Goal: Find specific page/section: Find specific page/section

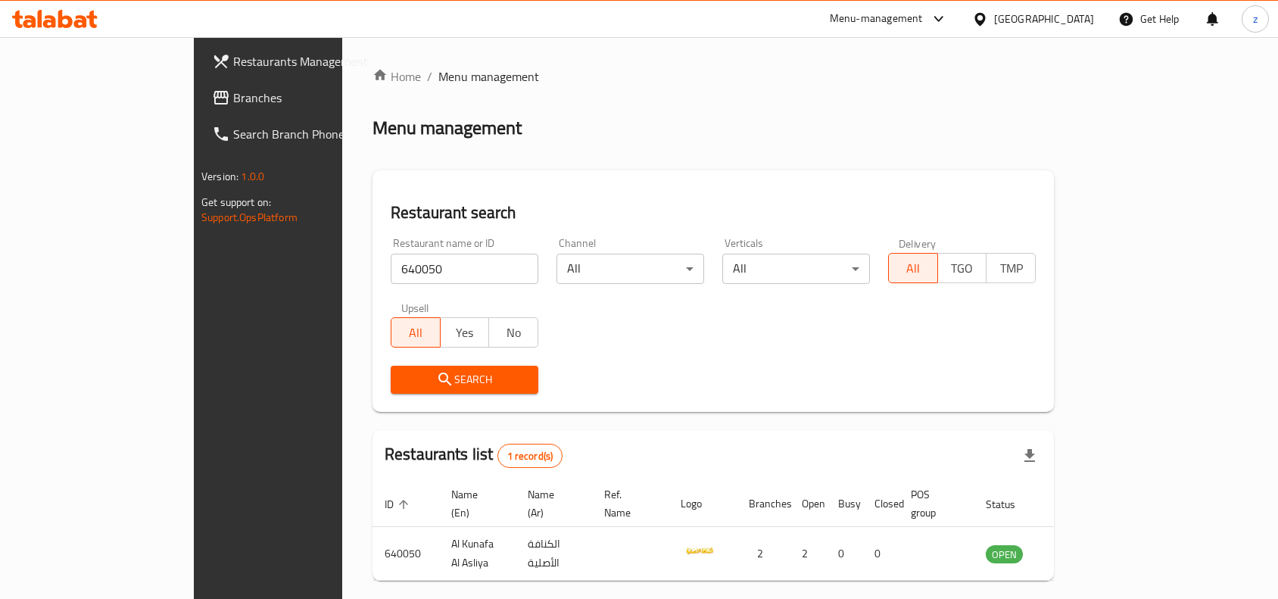
scroll to position [47, 0]
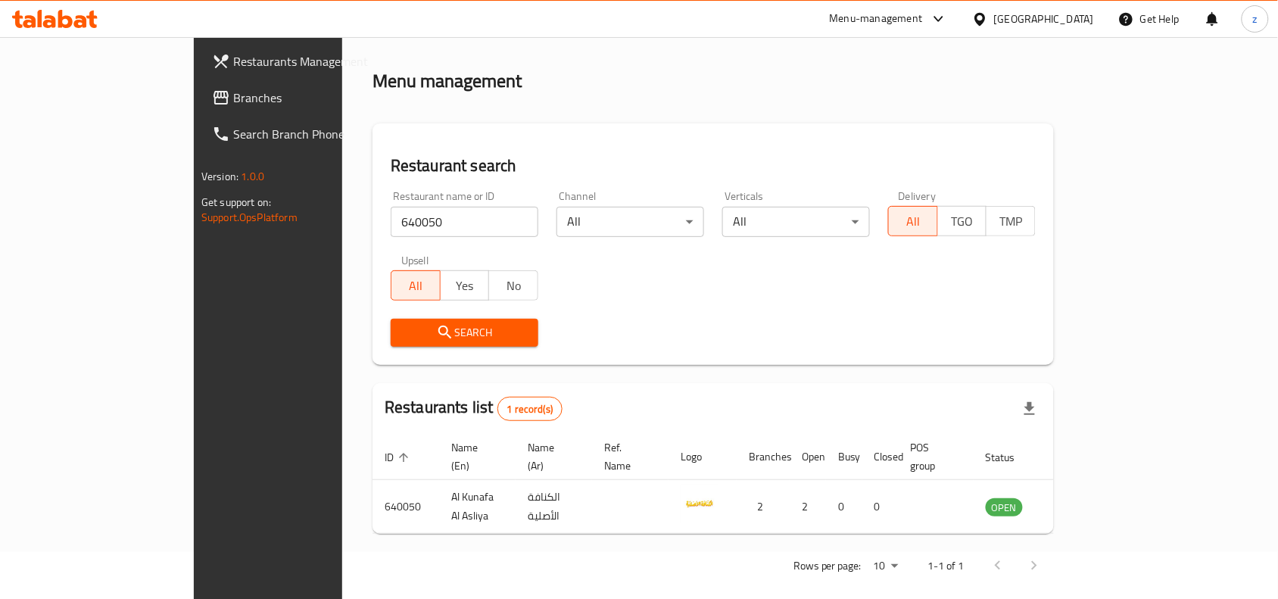
click at [1081, 15] on div "Kuwait" at bounding box center [1044, 19] width 100 height 17
click at [702, 136] on div "Restaurant search Restaurant name or ID 640050 Restaurant name or ID Channel Al…" at bounding box center [714, 244] width 682 height 242
click at [1053, 547] on div at bounding box center [1016, 565] width 73 height 36
click at [1066, 20] on div "Kuwait" at bounding box center [1044, 19] width 100 height 17
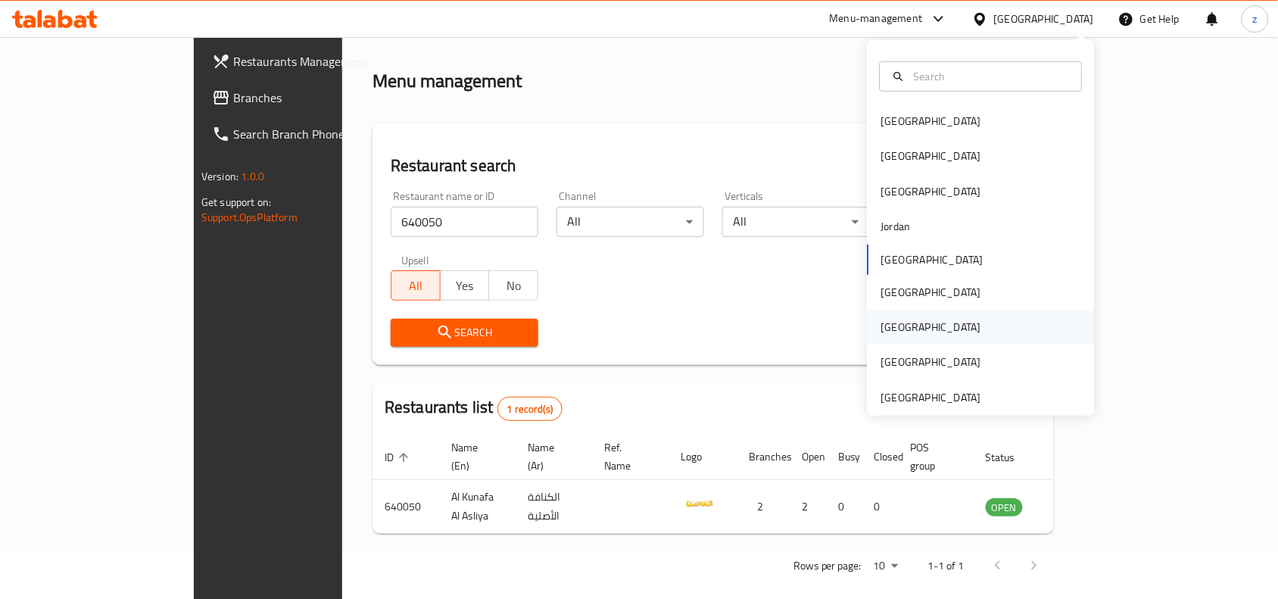
click at [881, 324] on div "[GEOGRAPHIC_DATA]" at bounding box center [931, 327] width 100 height 17
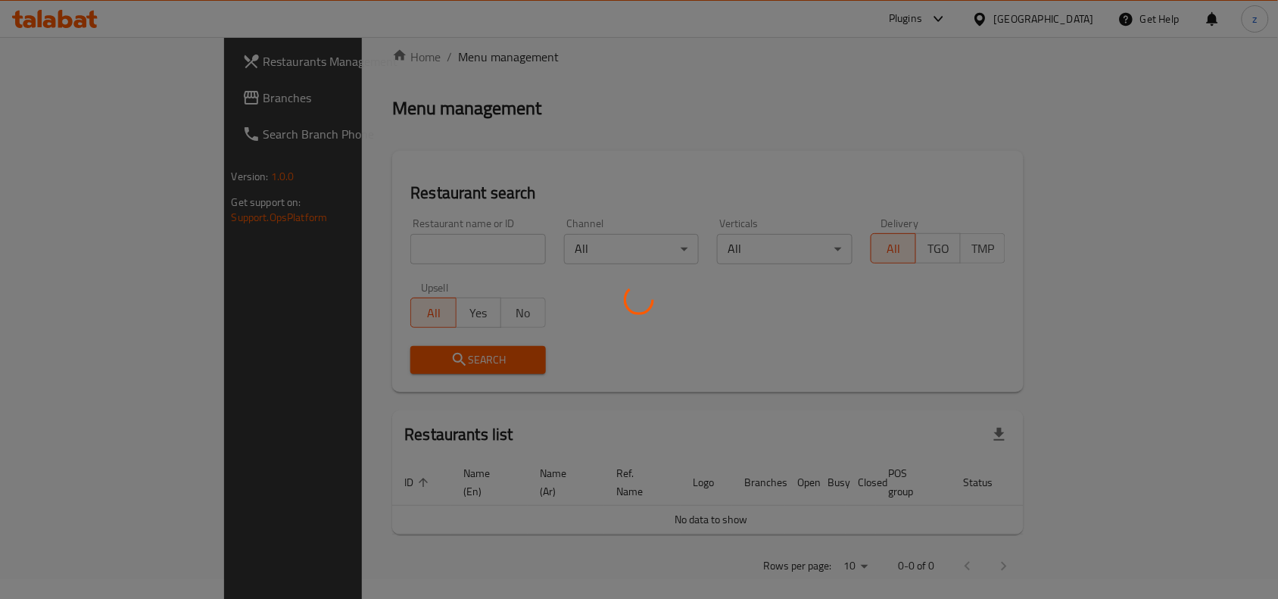
scroll to position [47, 0]
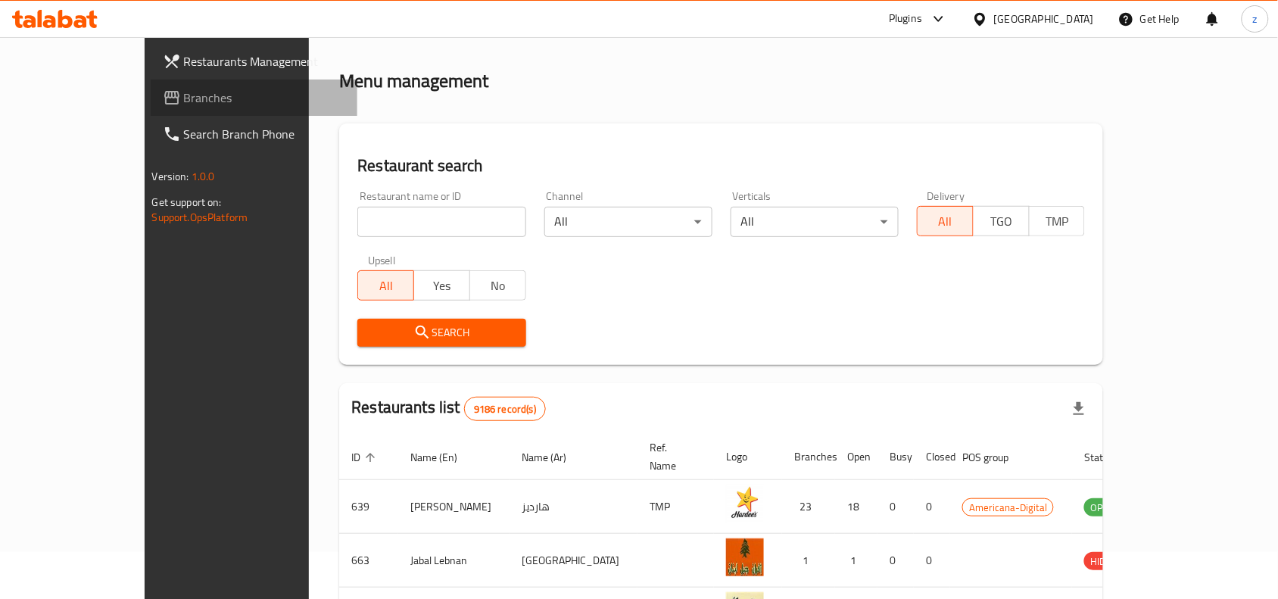
click at [184, 95] on span "Branches" at bounding box center [265, 98] width 162 height 18
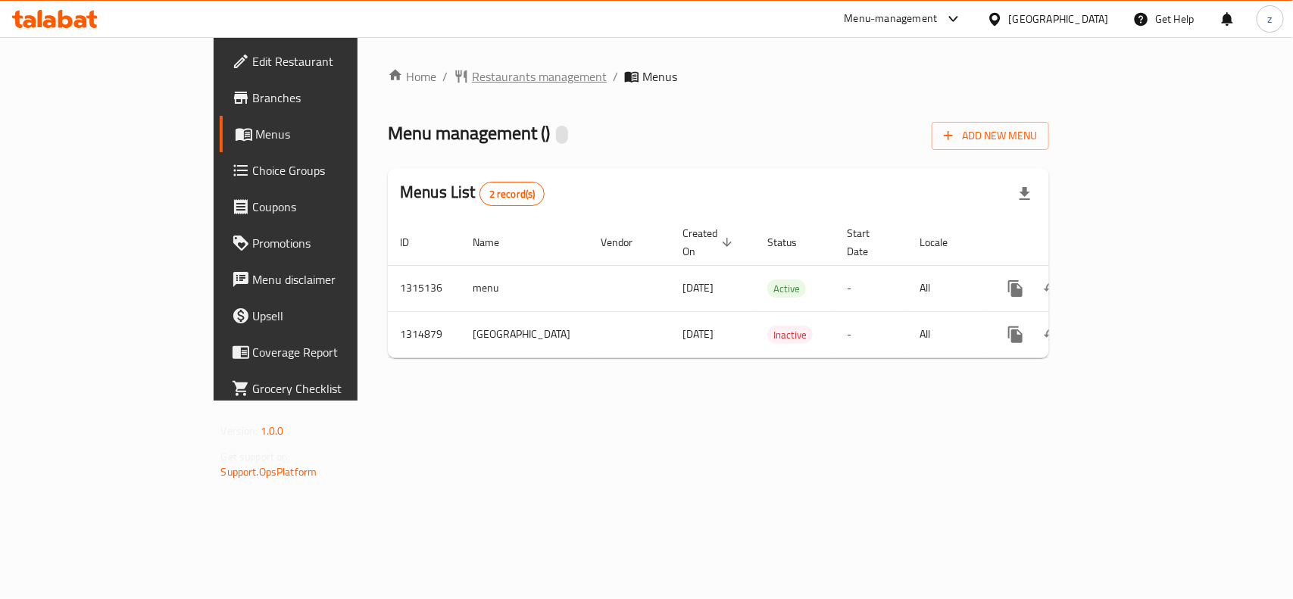
click at [472, 76] on span "Restaurants management" at bounding box center [539, 76] width 135 height 18
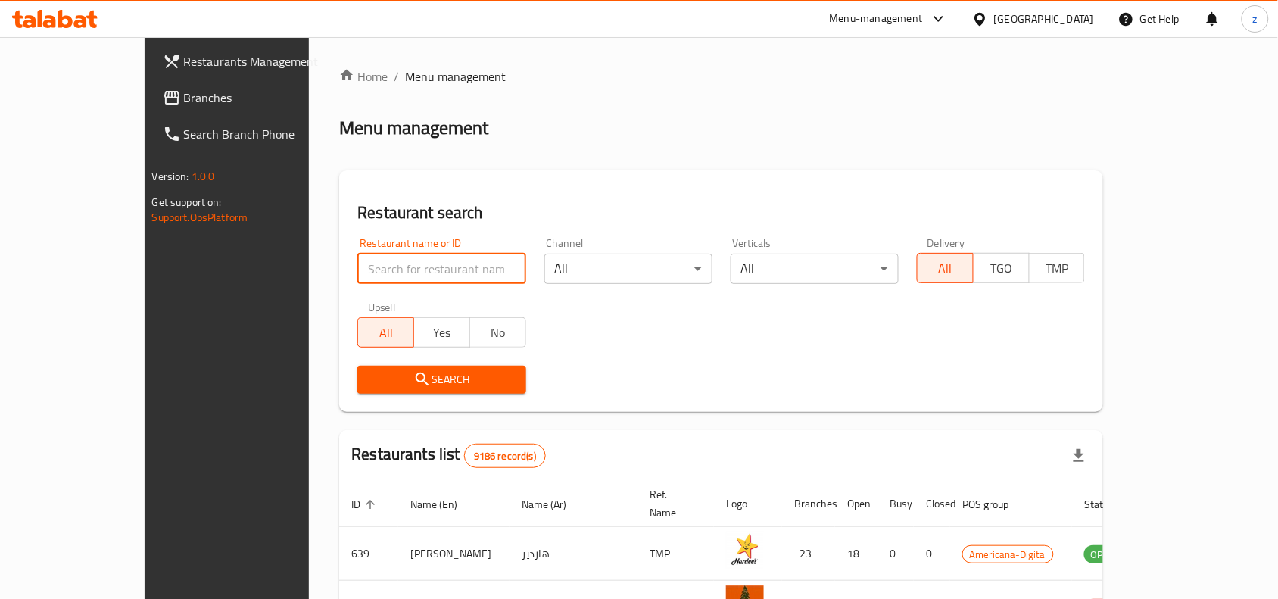
click at [413, 264] on input "search" at bounding box center [441, 269] width 168 height 30
paste input "707102"
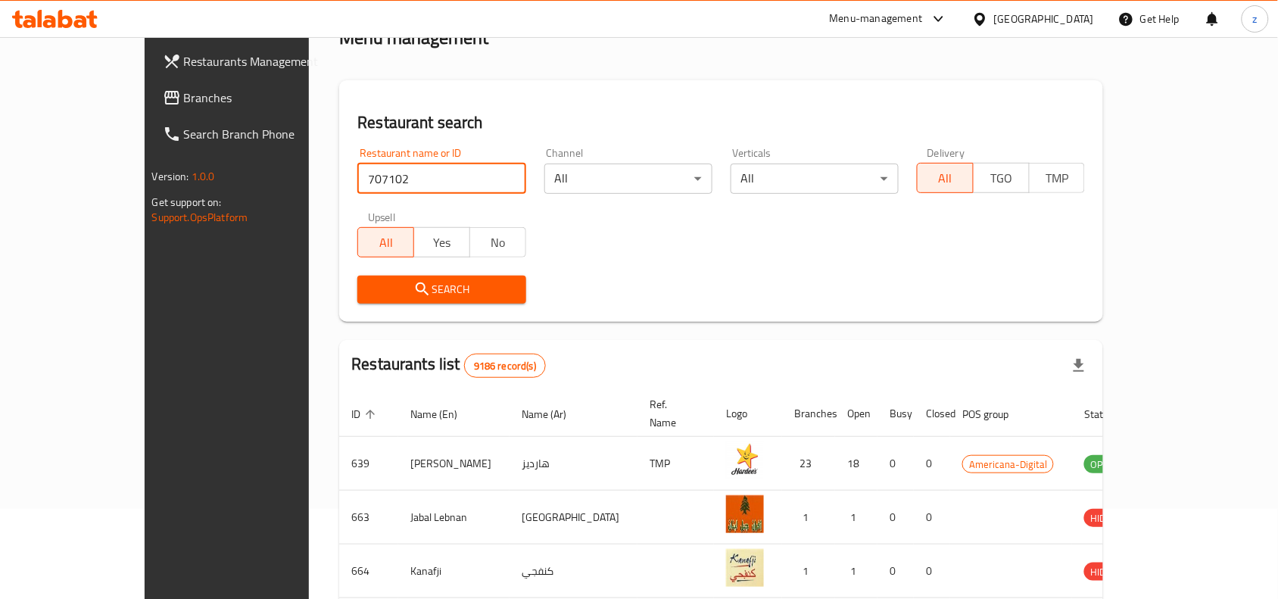
type input "707102"
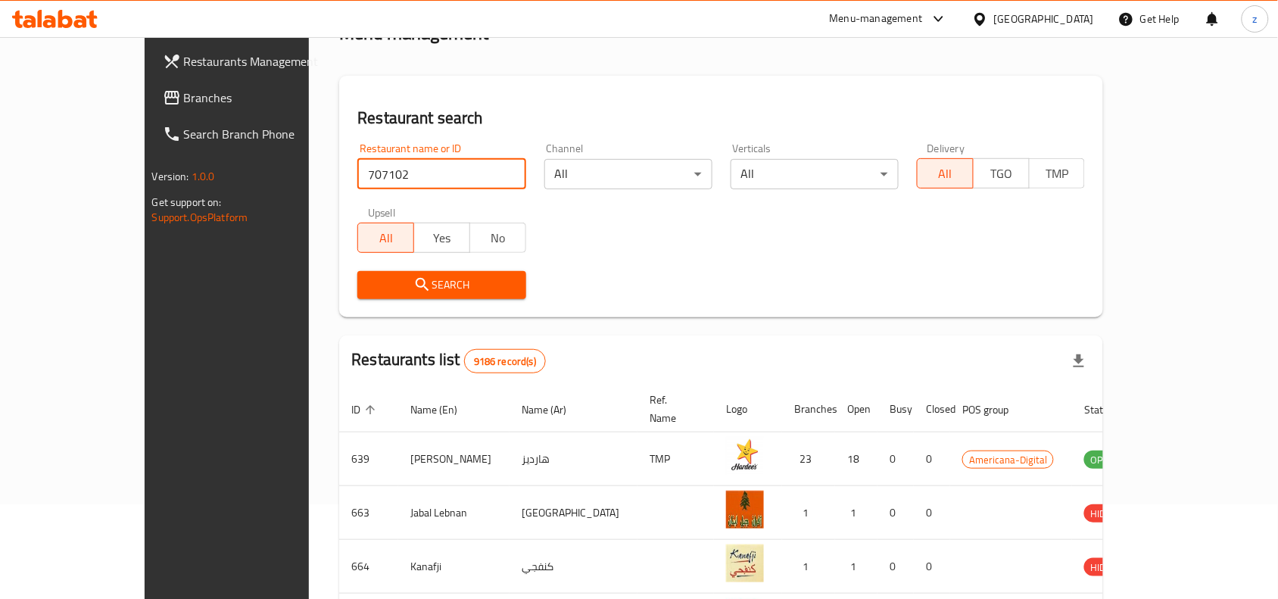
click at [465, 357] on span "9186 record(s)" at bounding box center [505, 361] width 80 height 14
click at [388, 289] on span "Search" at bounding box center [442, 285] width 144 height 19
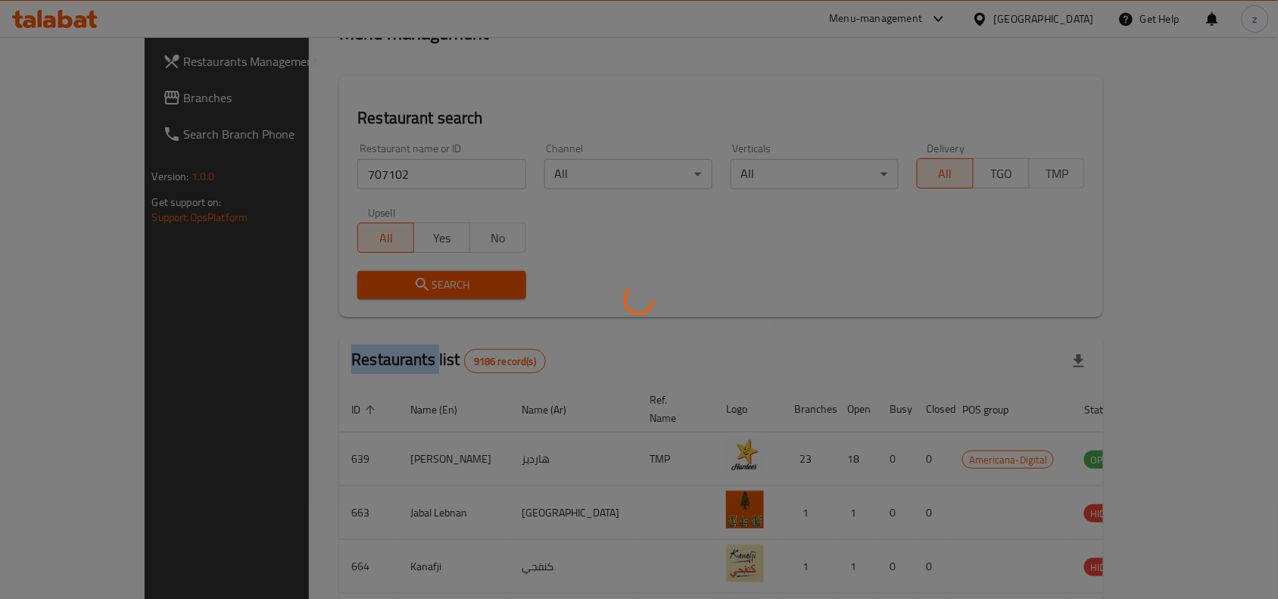
click at [388, 289] on div at bounding box center [639, 299] width 1278 height 599
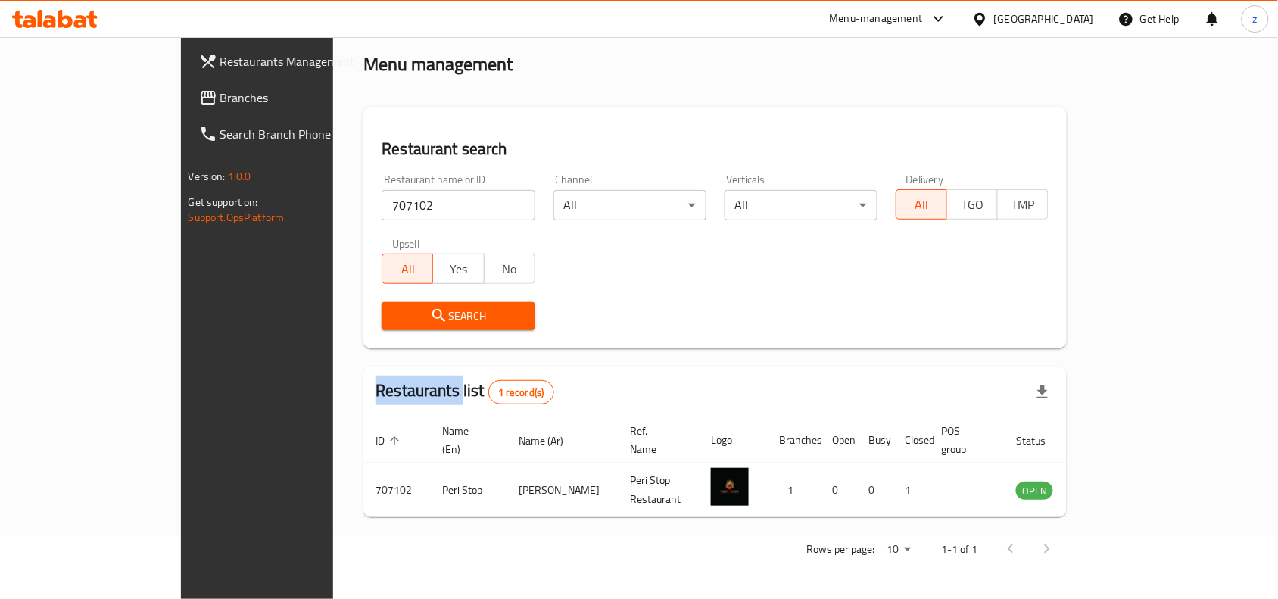
scroll to position [47, 0]
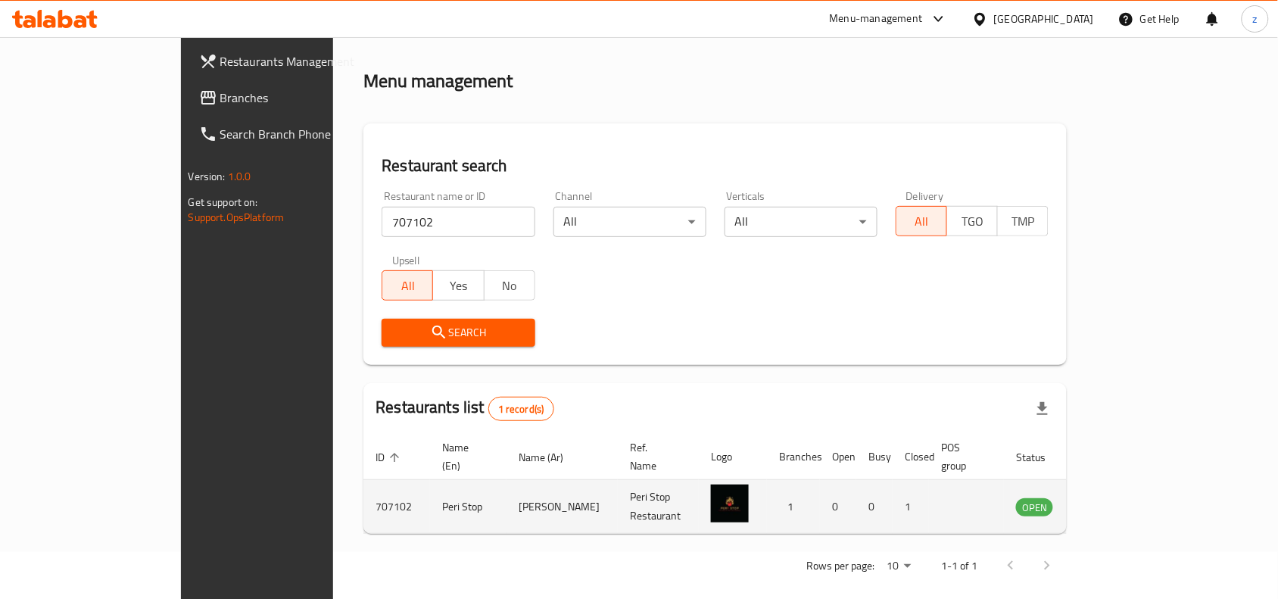
click at [761, 501] on td "enhanced table" at bounding box center [733, 507] width 68 height 54
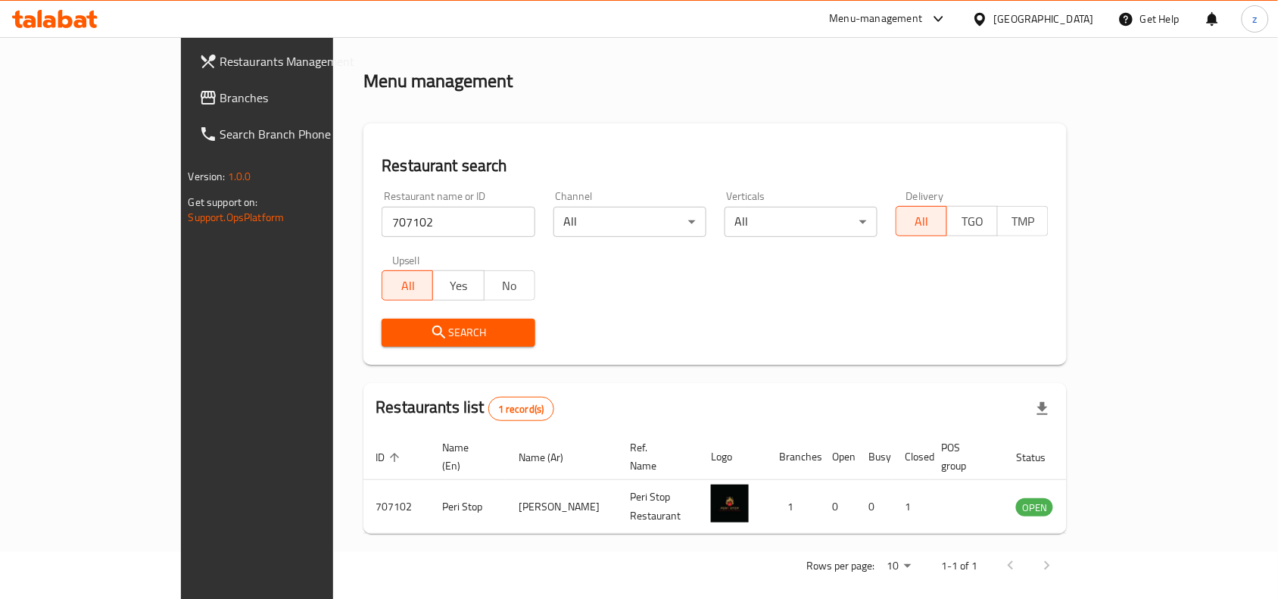
click at [791, 517] on div "Home / Menu management Menu management Restaurant search Restaurant name or ID …" at bounding box center [714, 302] width 703 height 565
click at [220, 95] on span "Branches" at bounding box center [301, 98] width 162 height 18
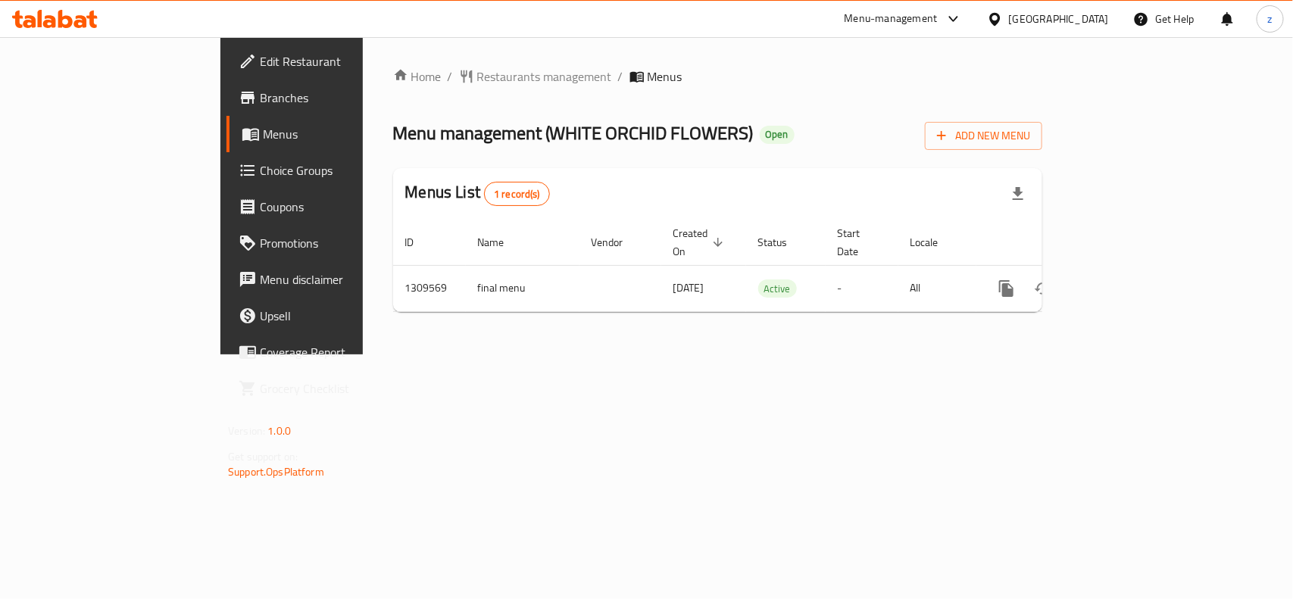
click at [260, 59] on span "Edit Restaurant" at bounding box center [342, 61] width 164 height 18
